Goal: Transaction & Acquisition: Download file/media

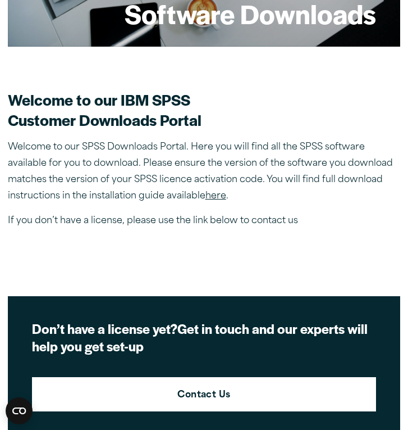
scroll to position [224, 0]
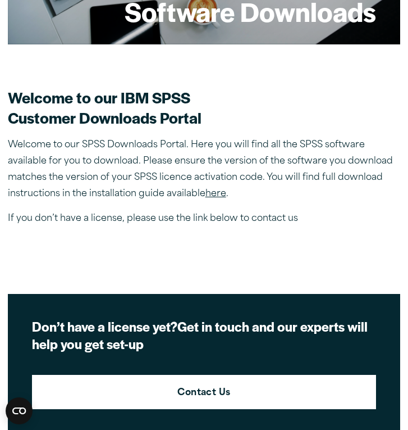
click at [208, 196] on link "here" at bounding box center [216, 193] width 21 height 9
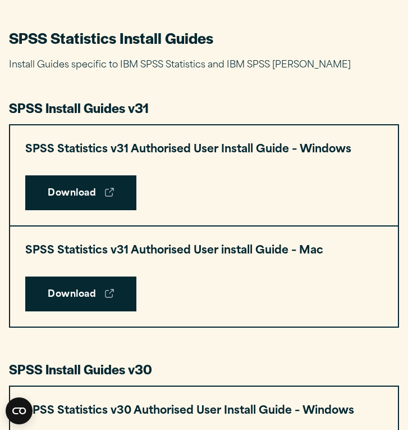
scroll to position [490, 0]
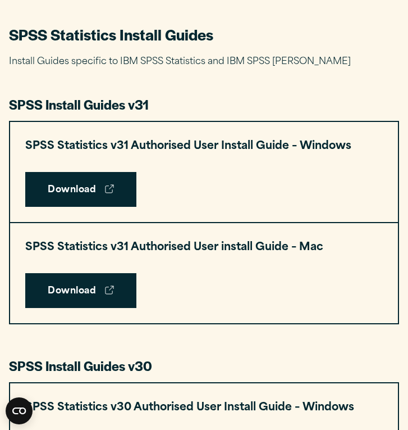
click at [215, 281] on div "SPSS Statistics v31 Authorised User install Guide – Mac Download" at bounding box center [204, 273] width 388 height 100
click at [109, 289] on use at bounding box center [110, 289] width 8 height 8
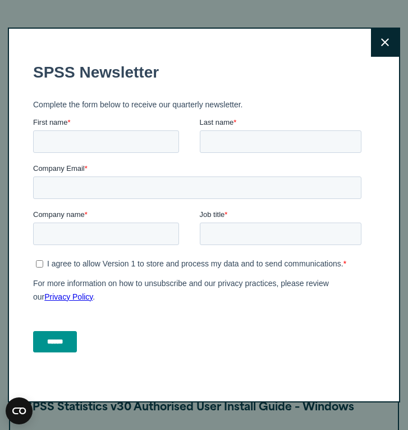
click at [395, 47] on button "Close" at bounding box center [385, 43] width 28 height 28
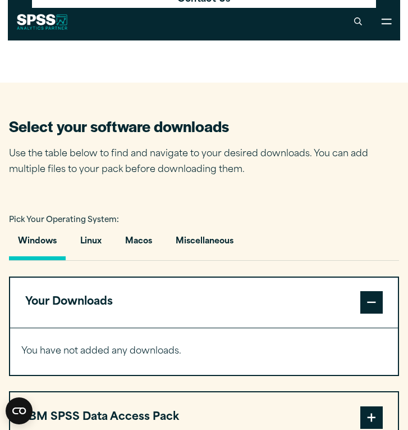
scroll to position [611, 0]
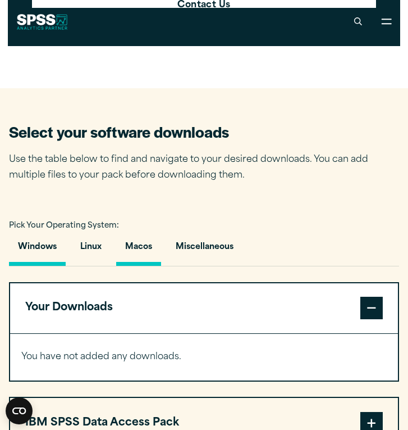
click at [140, 252] on button "Macos" at bounding box center [138, 250] width 45 height 32
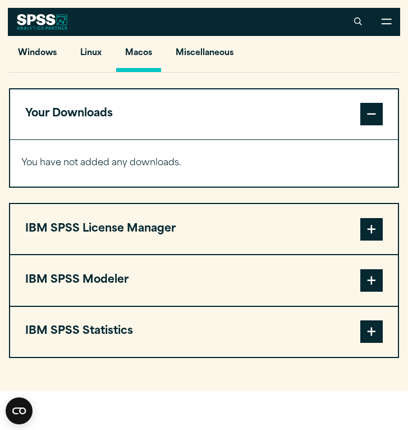
scroll to position [803, 0]
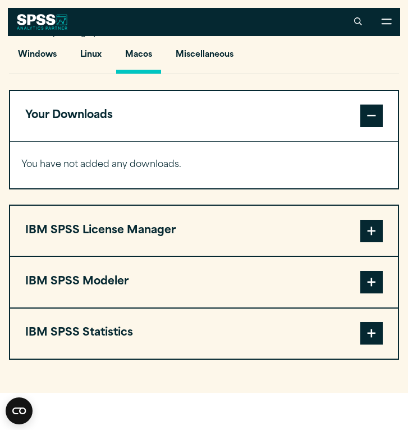
click at [172, 322] on button "IBM SPSS Statistics" at bounding box center [204, 333] width 388 height 50
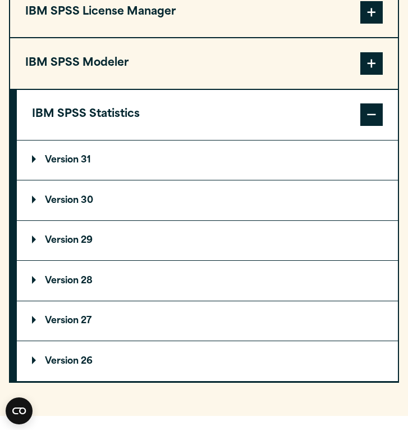
scroll to position [1032, 0]
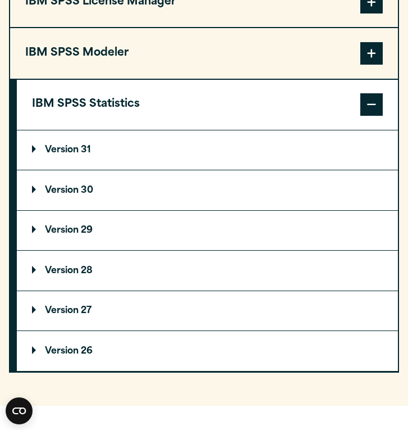
click at [131, 154] on summary "Version 31" at bounding box center [207, 150] width 381 height 40
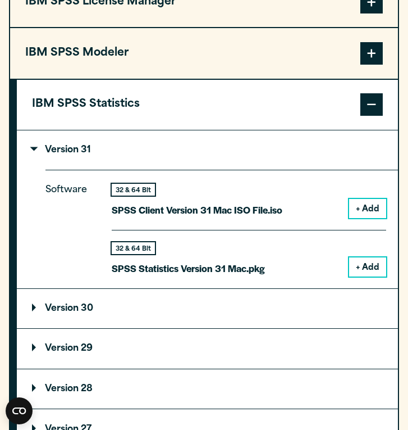
click at [379, 270] on button "+ Add" at bounding box center [367, 266] width 37 height 19
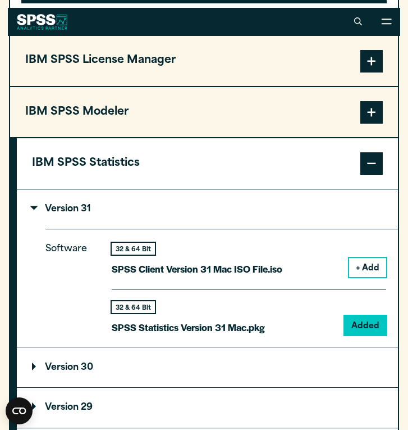
scroll to position [1013, 0]
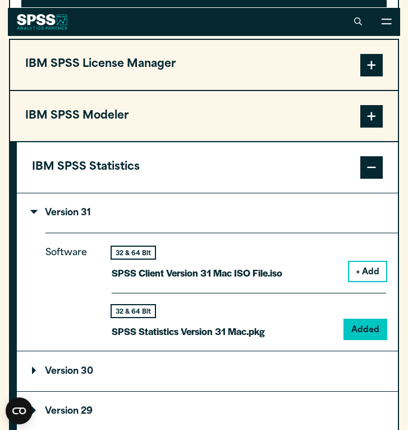
click at [373, 170] on span at bounding box center [372, 167] width 22 height 22
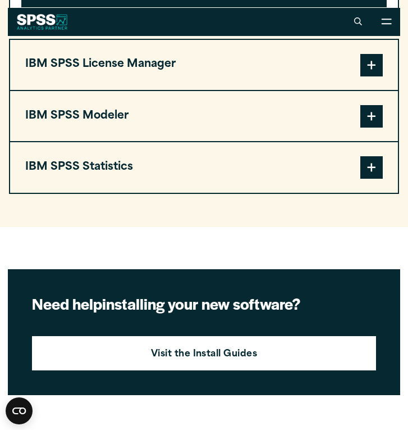
click at [357, 175] on button "IBM SPSS Statistics" at bounding box center [204, 167] width 388 height 50
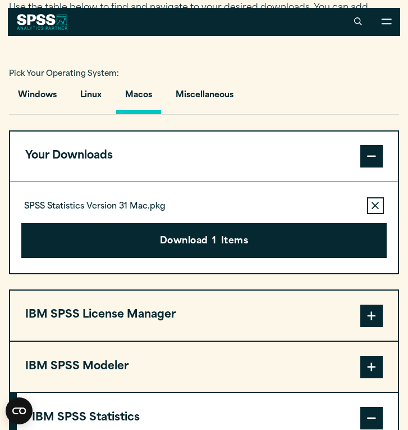
scroll to position [762, 0]
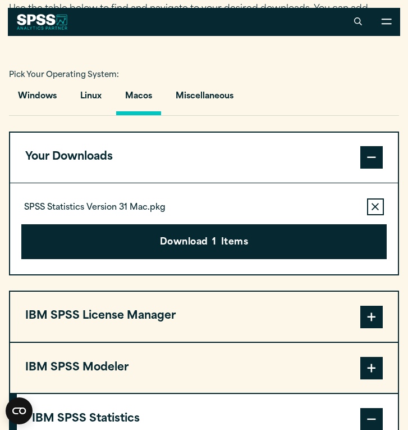
click at [376, 208] on icon "button" at bounding box center [375, 207] width 7 height 8
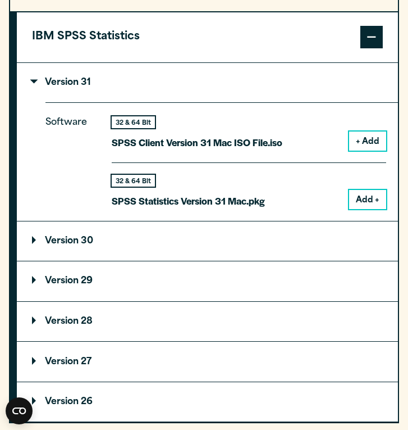
scroll to position [1100, 0]
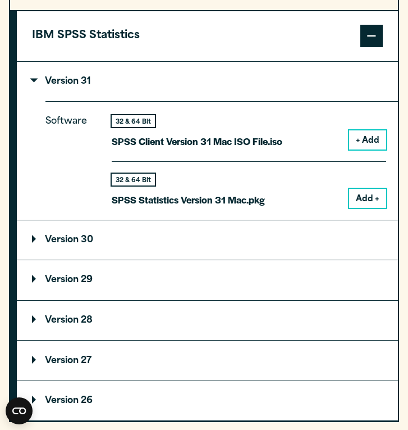
click at [78, 284] on p "Version 29" at bounding box center [62, 279] width 61 height 9
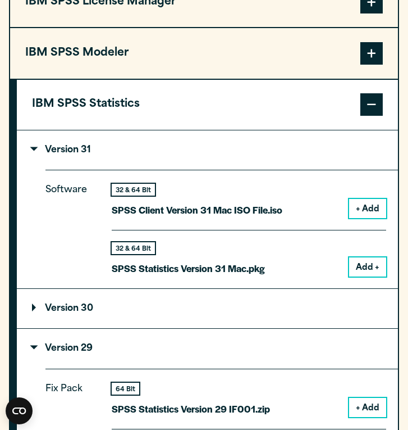
scroll to position [1026, 0]
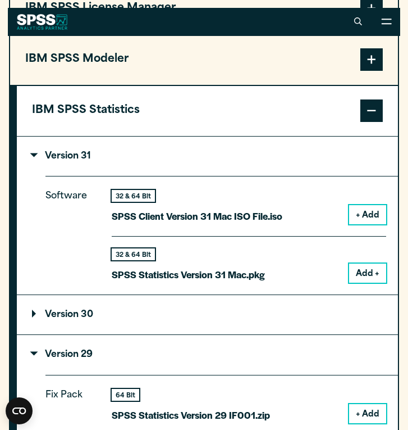
click at [69, 161] on p "Version 31" at bounding box center [61, 156] width 59 height 9
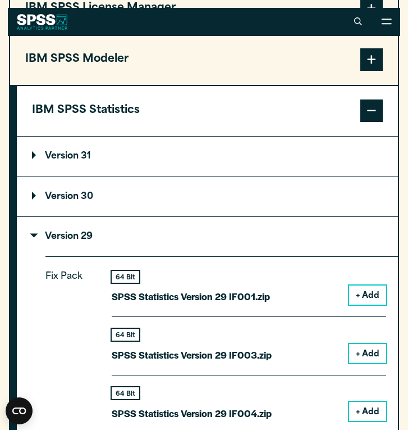
click at [78, 159] on p "Version 31" at bounding box center [61, 156] width 59 height 9
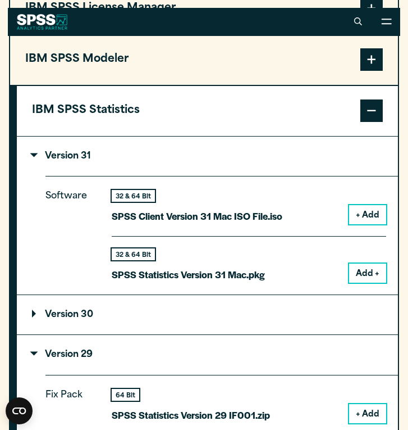
click at [368, 283] on button "Add +" at bounding box center [367, 272] width 37 height 19
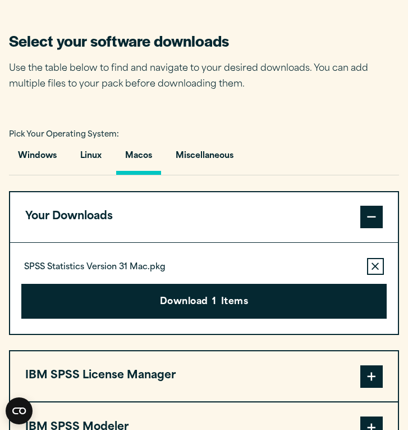
scroll to position [703, 0]
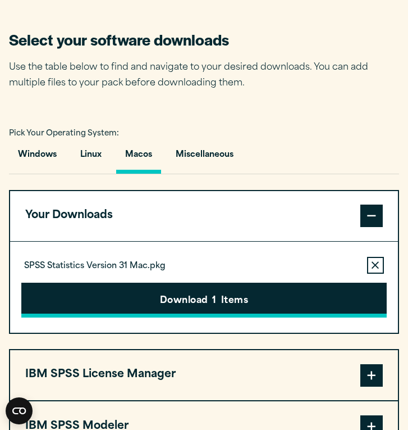
click at [261, 293] on button "Download 1 Items" at bounding box center [204, 300] width 366 height 35
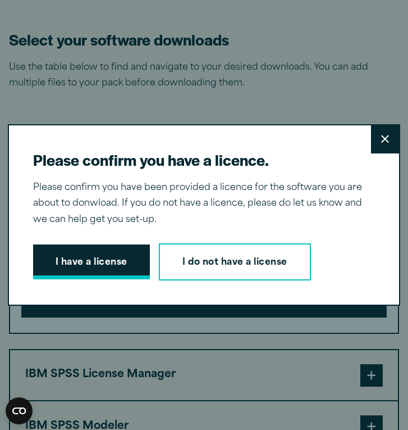
click at [133, 261] on button "I have a license" at bounding box center [91, 261] width 117 height 35
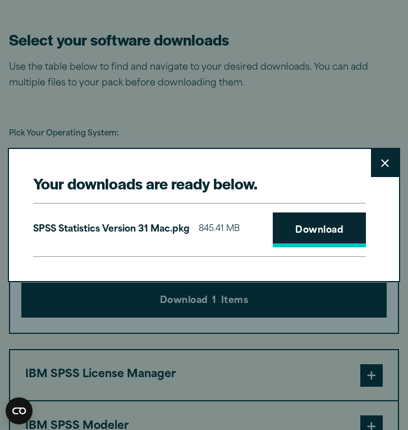
click at [320, 235] on link "Download" at bounding box center [319, 229] width 93 height 35
click at [167, 72] on div "Your downloads are ready below. Close SPSS Statistics Version 31 Mac.pkg 845.41…" at bounding box center [204, 215] width 408 height 430
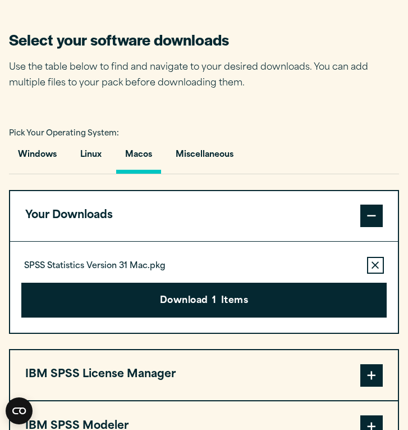
click at [376, 267] on icon "button" at bounding box center [375, 265] width 7 height 8
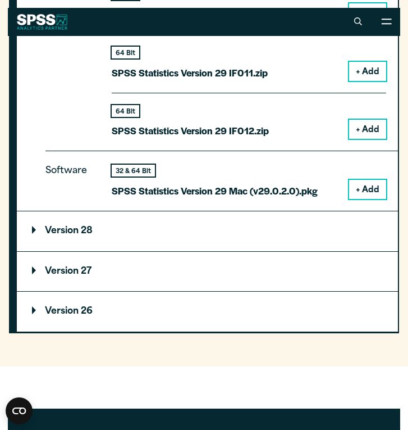
scroll to position [1774, 0]
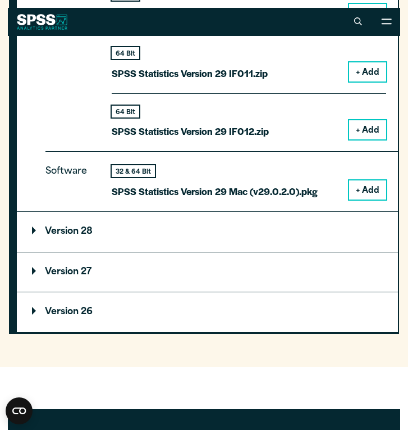
click at [374, 185] on button "+ Add" at bounding box center [367, 189] width 37 height 19
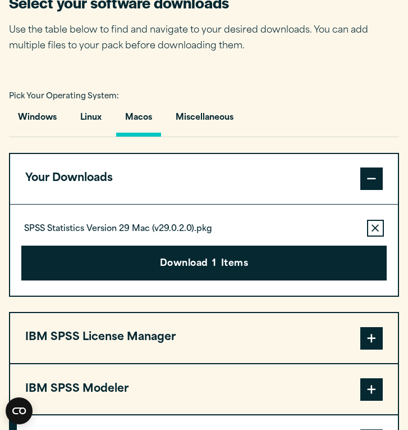
scroll to position [783, 0]
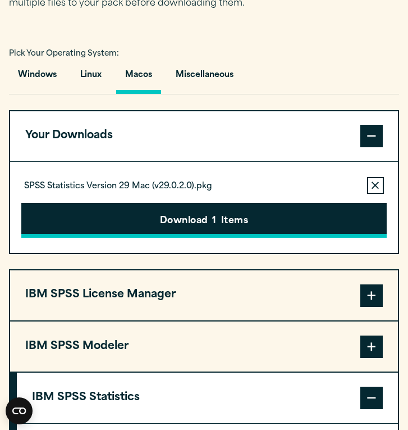
click at [291, 225] on button "Download 1 Items" at bounding box center [204, 220] width 366 height 35
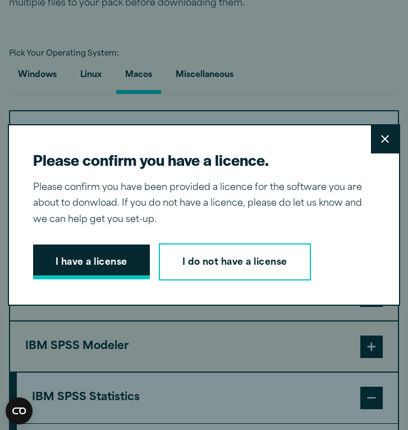
click at [131, 263] on button "I have a license" at bounding box center [91, 261] width 117 height 35
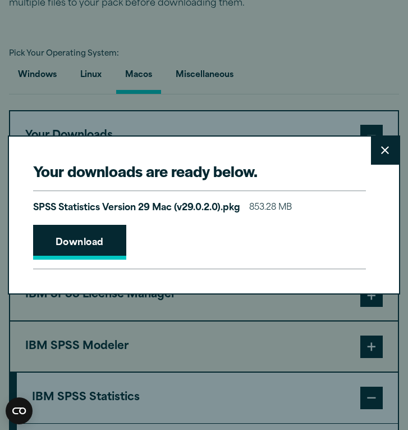
click at [111, 252] on link "Download" at bounding box center [79, 242] width 93 height 35
